Goal: Book appointment/travel/reservation

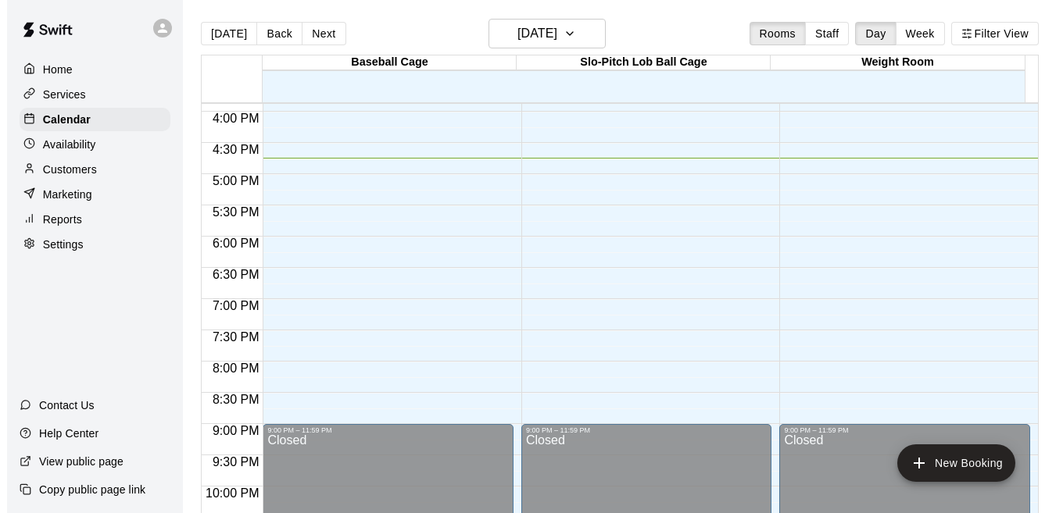
scroll to position [989, 0]
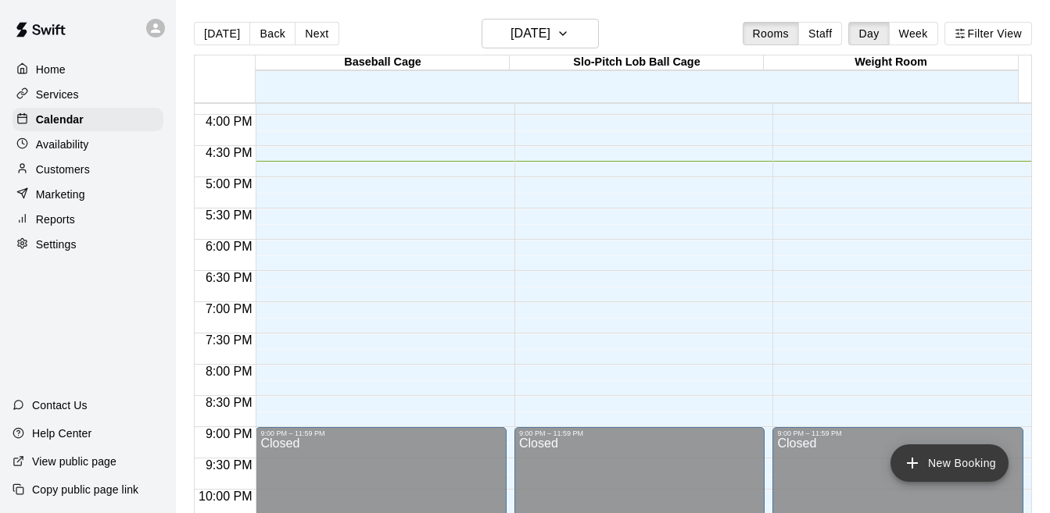
click at [941, 468] on button "New Booking" at bounding box center [949, 464] width 118 height 38
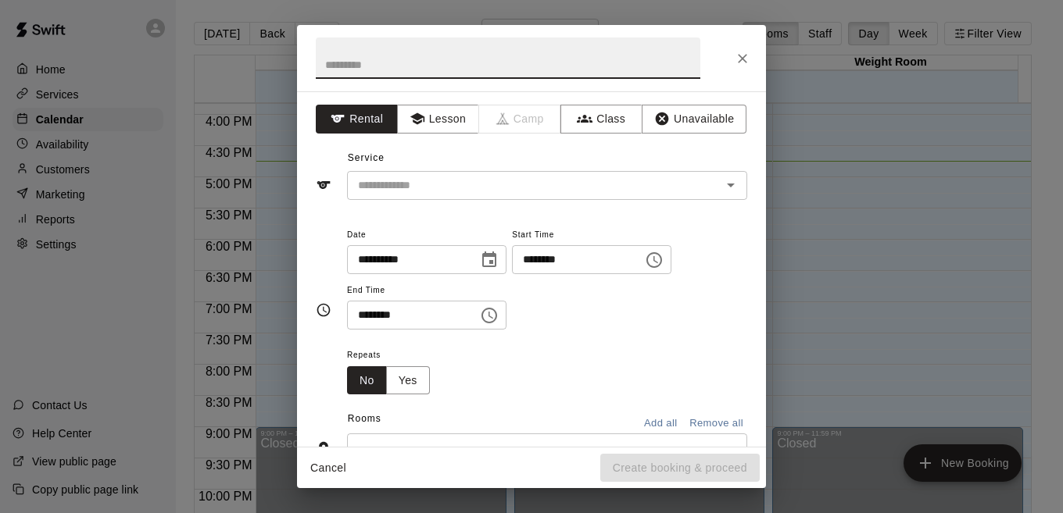
click at [664, 261] on icon "Choose time, selected time is 7:00 PM" at bounding box center [654, 260] width 19 height 19
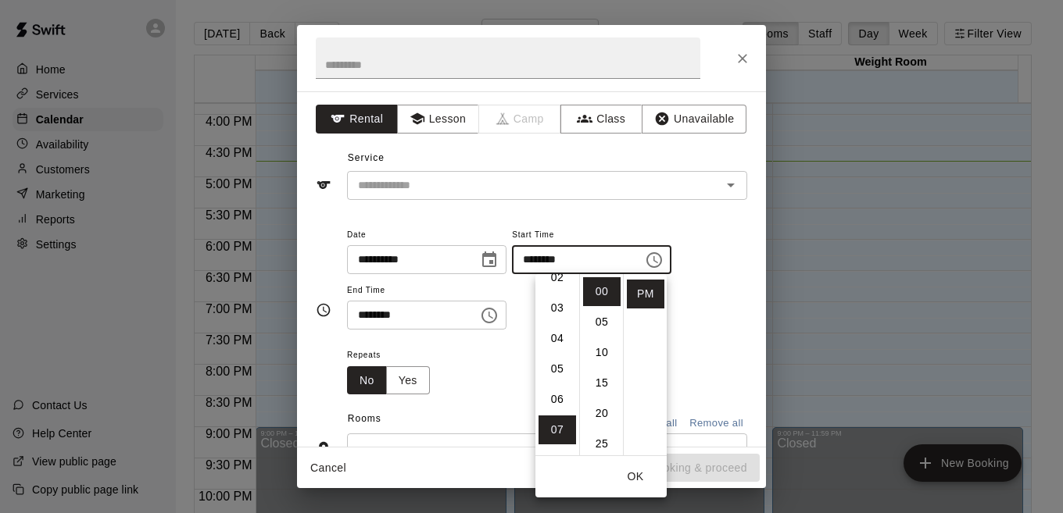
scroll to position [65, 0]
click at [556, 385] on li "05" at bounding box center [557, 379] width 38 height 29
type input "********"
click at [505, 386] on div "Repeats No Yes" at bounding box center [547, 369] width 400 height 49
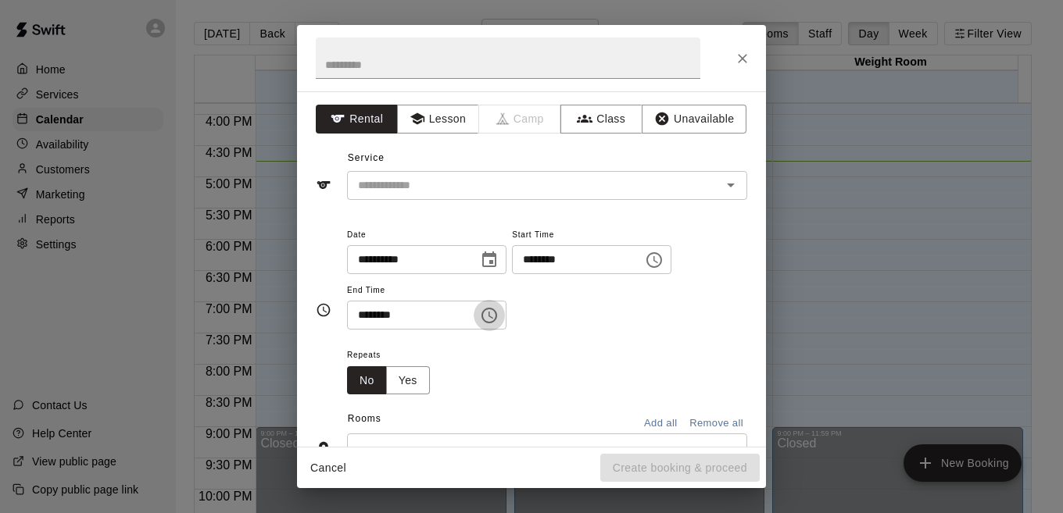
click at [499, 318] on icon "Choose time, selected time is 7:30 PM" at bounding box center [489, 315] width 19 height 19
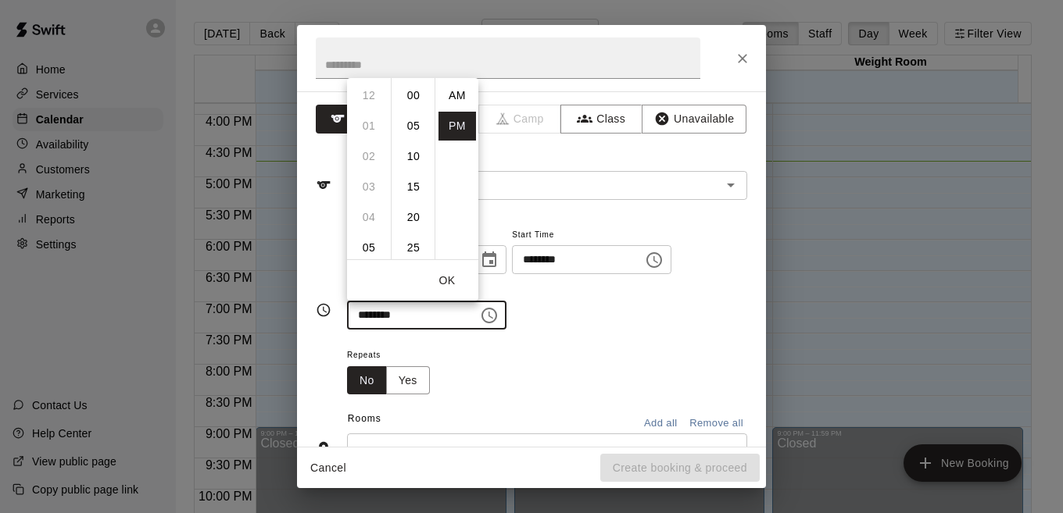
scroll to position [28, 0]
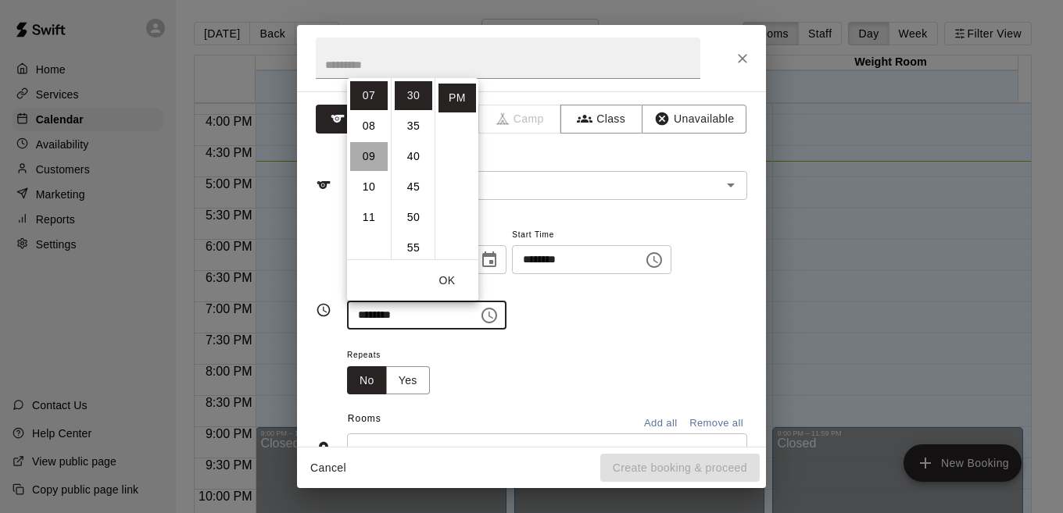
click at [360, 160] on li "09" at bounding box center [369, 156] width 38 height 29
click at [410, 101] on li "00" at bounding box center [414, 95] width 38 height 29
type input "********"
click at [610, 345] on div "Repeats No Yes" at bounding box center [547, 369] width 400 height 49
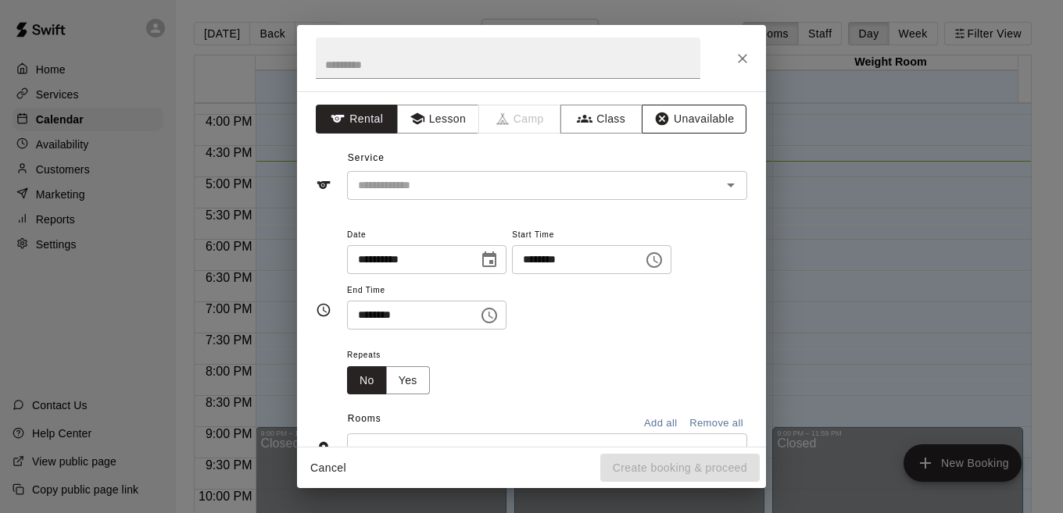
click at [667, 131] on button "Unavailable" at bounding box center [694, 119] width 105 height 29
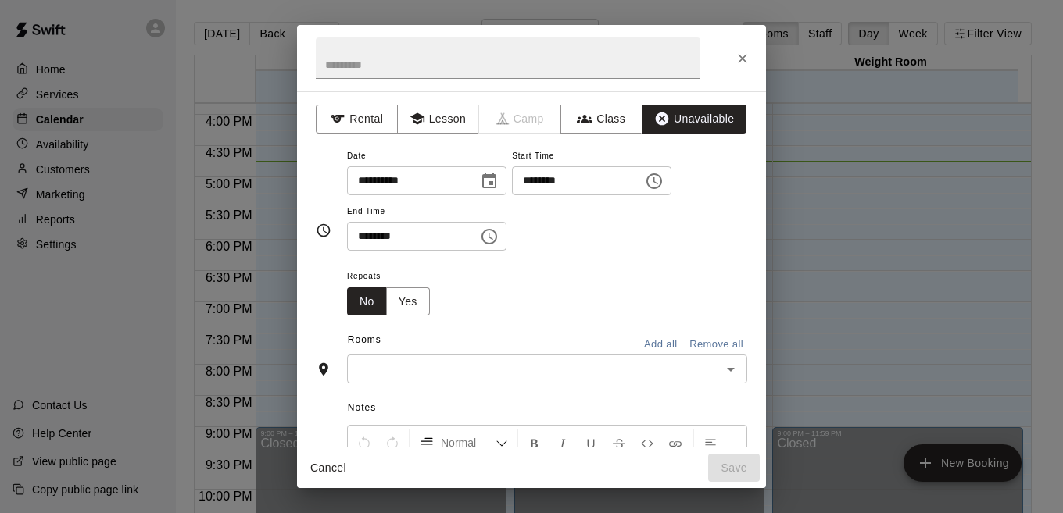
click at [650, 345] on button "Add all" at bounding box center [660, 345] width 50 height 24
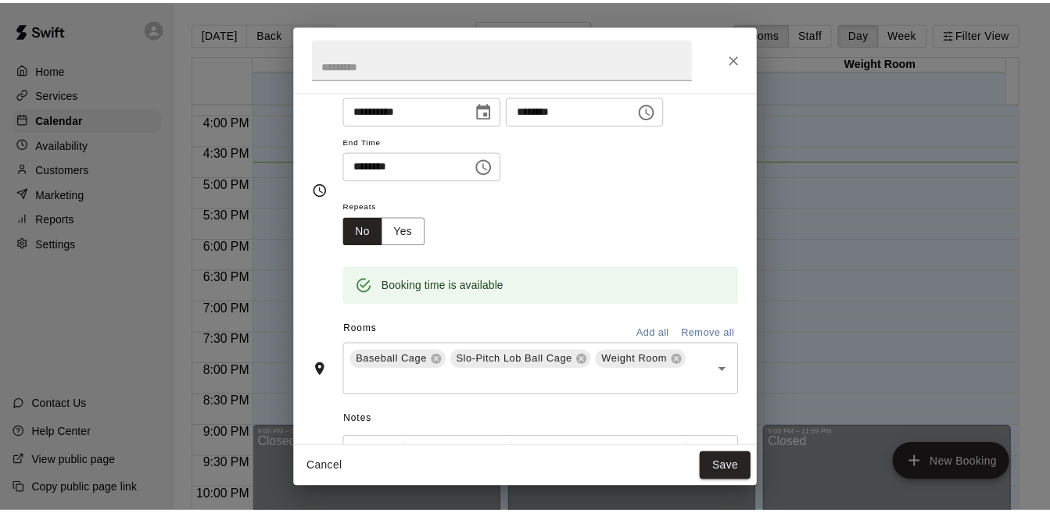
scroll to position [75, 0]
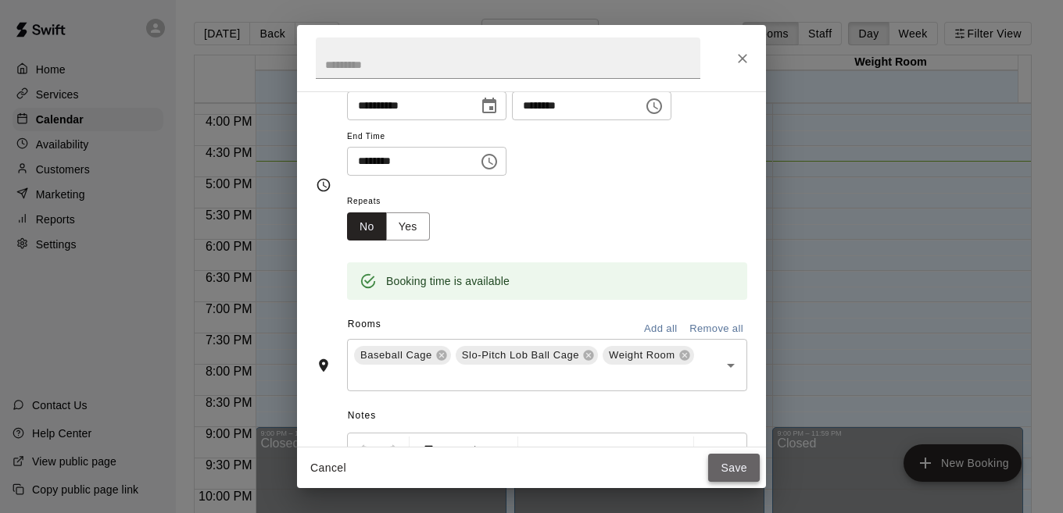
click at [727, 466] on button "Save" at bounding box center [734, 468] width 52 height 29
